Goal: Information Seeking & Learning: Compare options

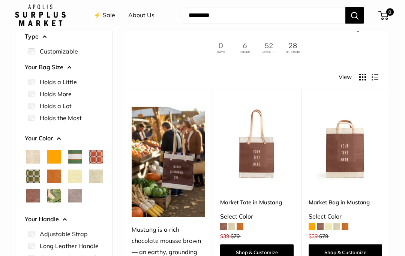
scroll to position [58, 0]
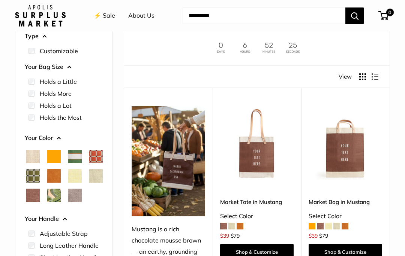
click at [40, 175] on span "Chenille Window Sage" at bounding box center [32, 175] width 13 height 13
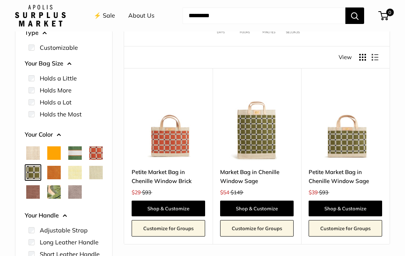
scroll to position [77, 0]
click at [72, 149] on span "Court Green" at bounding box center [74, 153] width 13 height 13
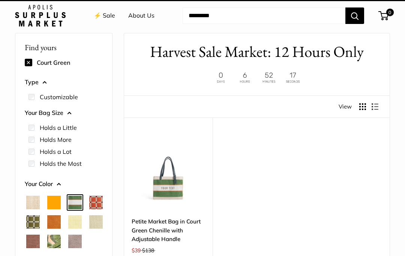
scroll to position [20, 0]
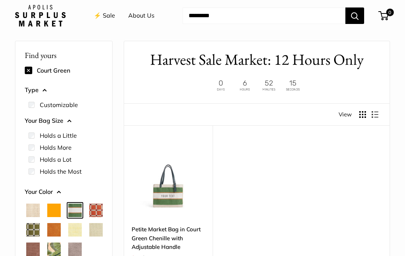
click at [61, 227] on span "Cognac" at bounding box center [53, 229] width 13 height 13
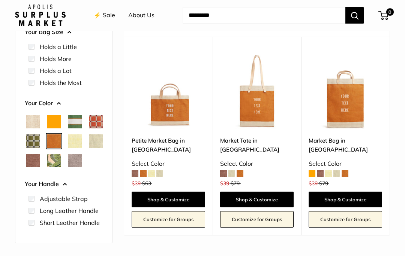
scroll to position [117, 0]
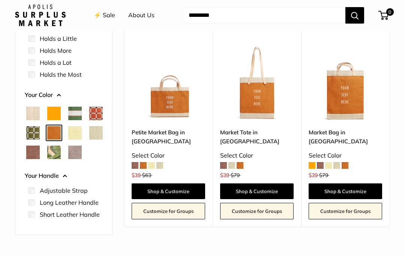
click at [47, 160] on span "Palm Leaf" at bounding box center [53, 152] width 13 height 13
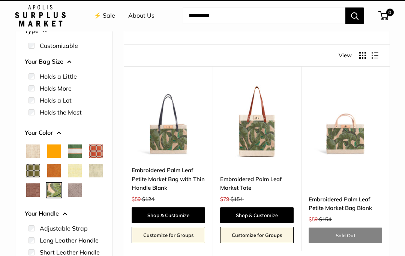
scroll to position [20, 0]
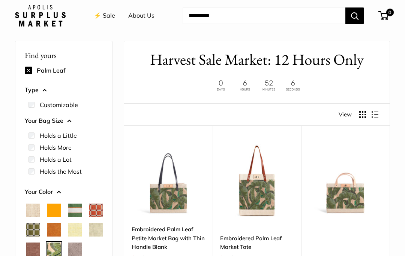
click at [68, 237] on span "Daisy" at bounding box center [74, 229] width 13 height 13
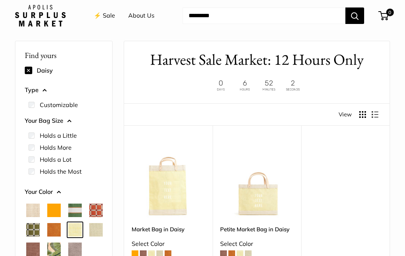
click at [89, 217] on span "Chenille Window Brick" at bounding box center [95, 210] width 13 height 13
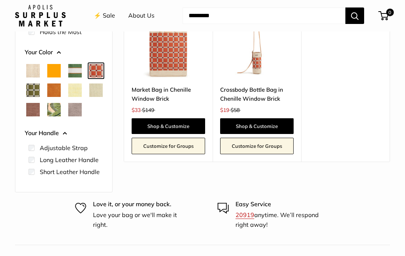
scroll to position [159, 0]
